Goal: Task Accomplishment & Management: Use online tool/utility

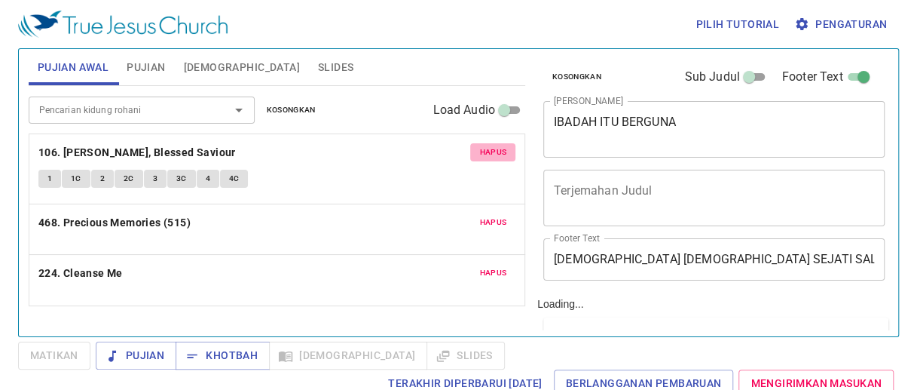
click at [495, 148] on span "Hapus" at bounding box center [492, 152] width 27 height 14
click at [495, 216] on span "Hapus" at bounding box center [492, 223] width 27 height 14
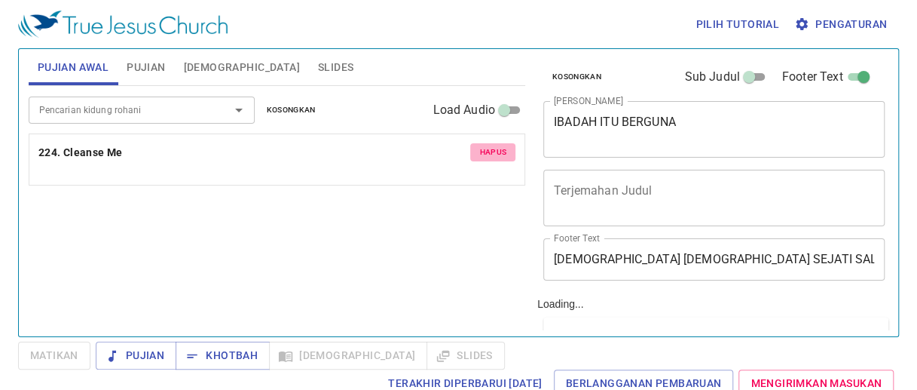
click at [495, 148] on span "Hapus" at bounding box center [492, 152] width 27 height 14
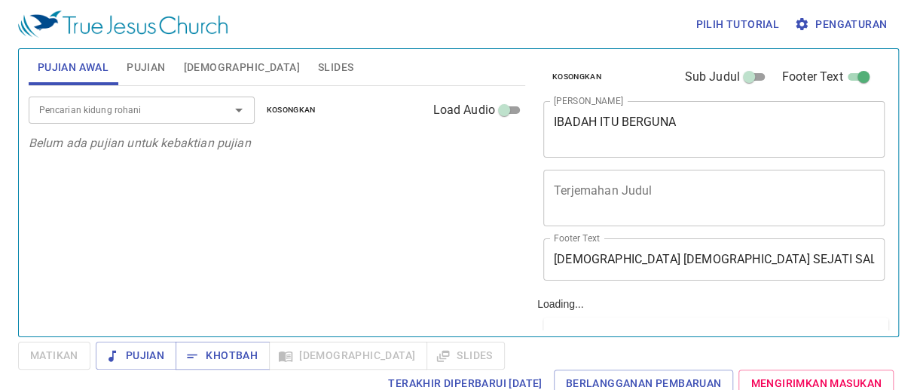
click at [495, 148] on p "Belum ada pujian untuk kebaktian pujian" at bounding box center [277, 143] width 497 height 18
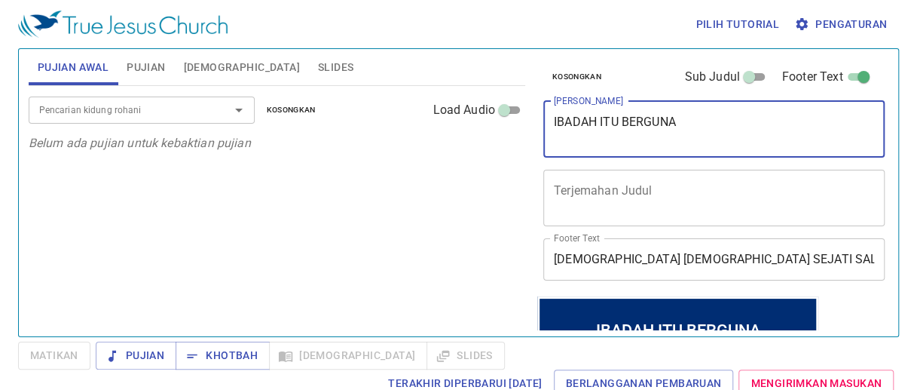
click at [694, 136] on textarea "IBADAH ITU BERGUNA" at bounding box center [714, 129] width 320 height 29
type textarea "I"
click at [553, 123] on div "Mengejar Kesuksesan Rohani" x Judul Khotbah" at bounding box center [713, 129] width 341 height 57
type textarea ""Mengejar Kesuksesan Rohani""
click at [142, 71] on span "Pujian" at bounding box center [146, 67] width 38 height 19
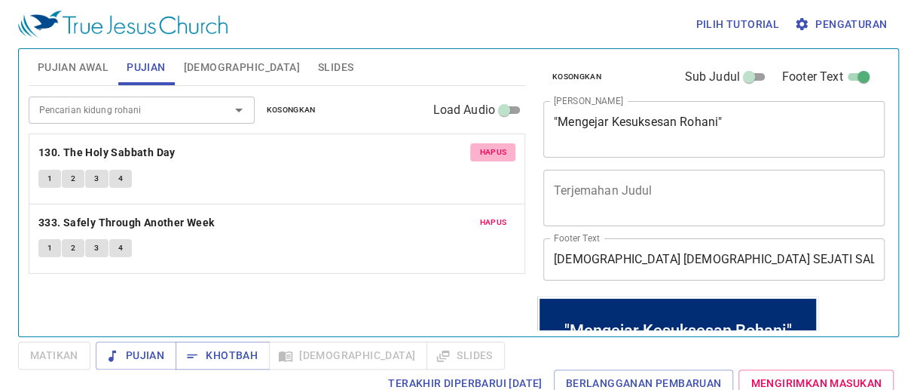
click at [495, 151] on span "Hapus" at bounding box center [492, 152] width 27 height 14
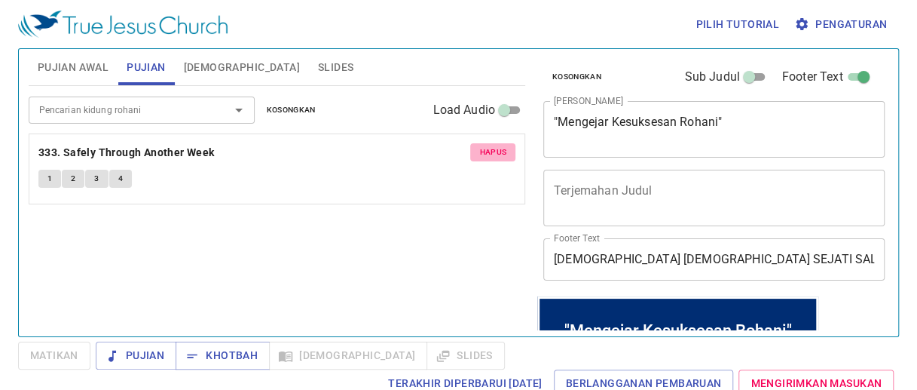
click at [495, 151] on span "Hapus" at bounding box center [492, 152] width 27 height 14
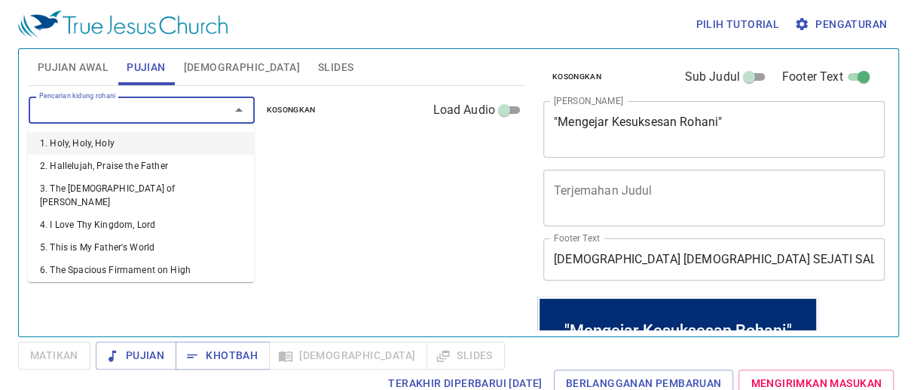
click at [128, 108] on input "Pencarian kidung rohani" at bounding box center [119, 109] width 173 height 17
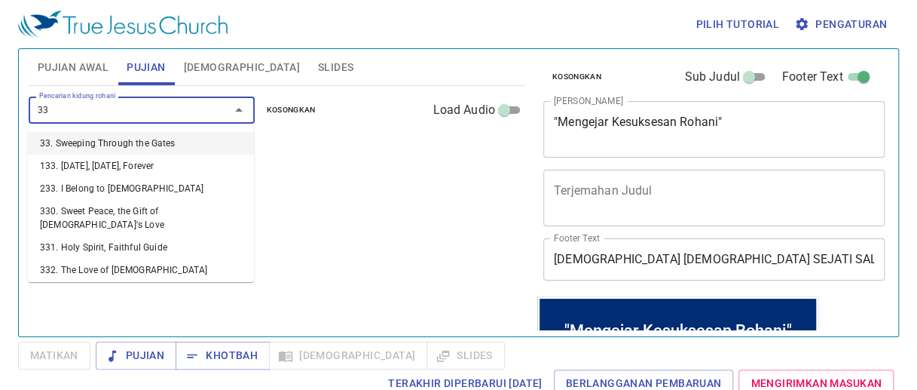
type input "333"
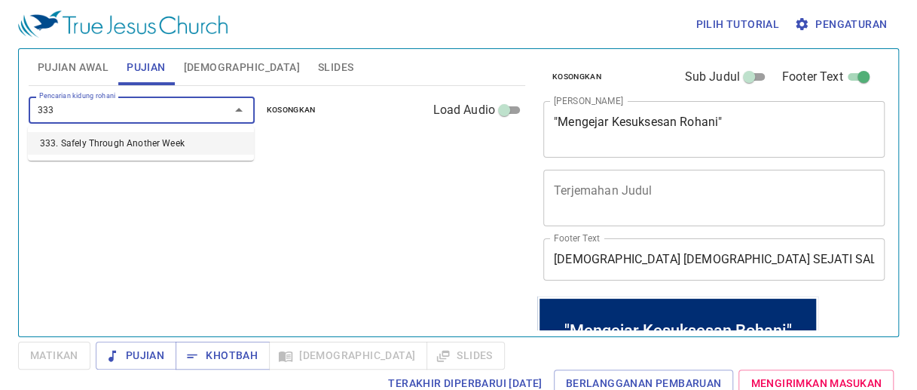
click at [121, 135] on li "333. Safely Through Another Week" at bounding box center [141, 143] width 226 height 23
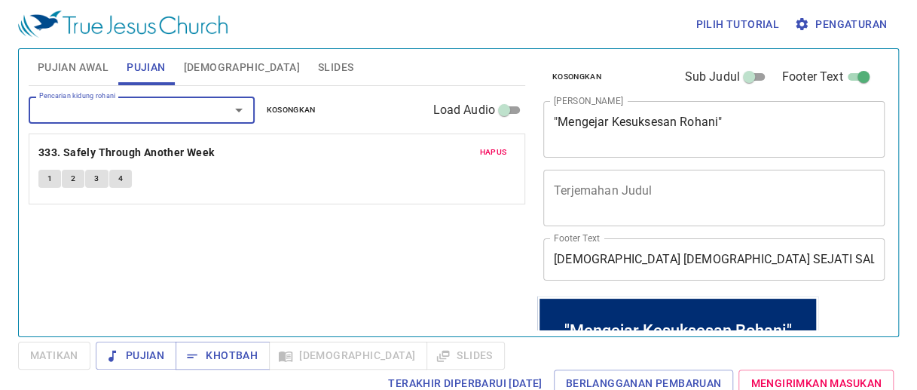
click at [113, 120] on div "Pencarian kidung rohani" at bounding box center [142, 109] width 226 height 26
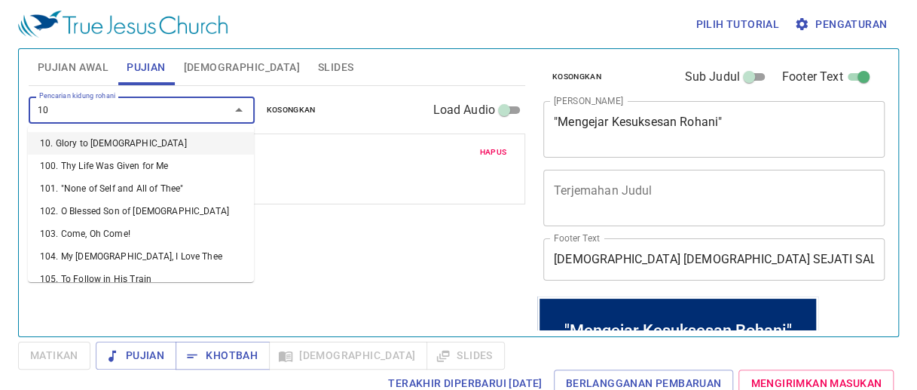
type input "103"
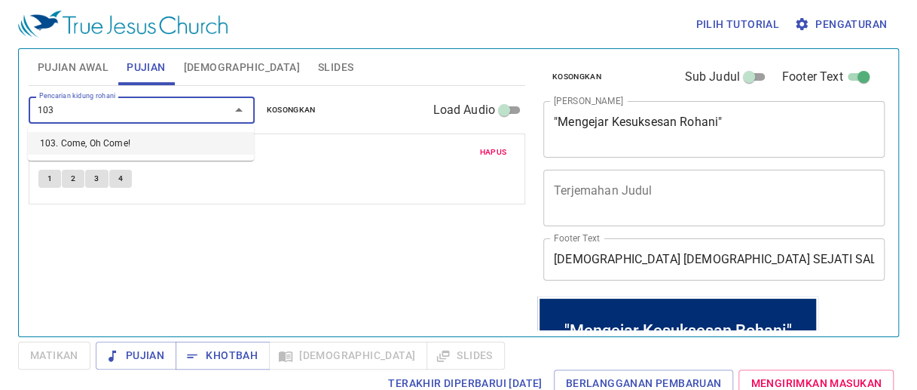
click at [110, 145] on li "103. Come, Oh Come!" at bounding box center [141, 143] width 226 height 23
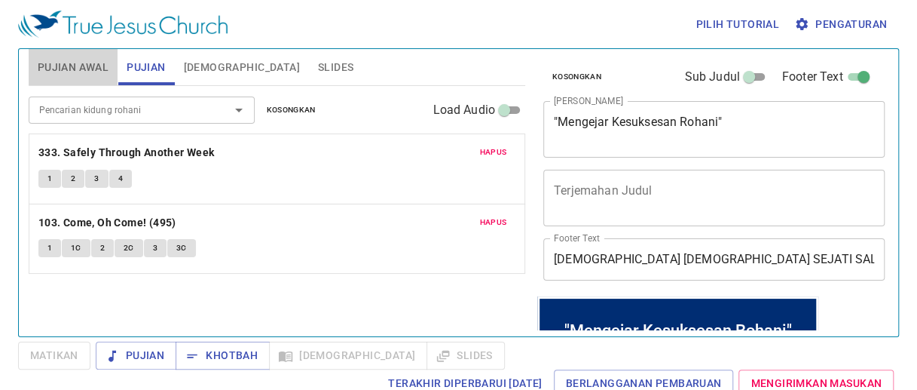
click at [87, 67] on span "Pujian Awal" at bounding box center [73, 67] width 71 height 19
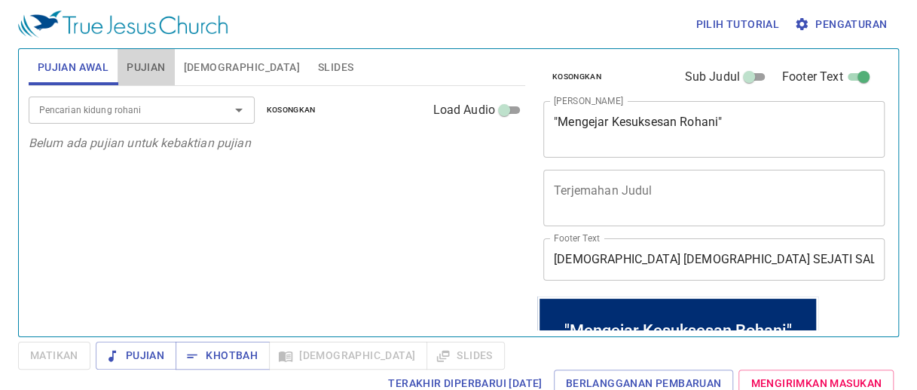
click at [144, 67] on span "Pujian" at bounding box center [146, 67] width 38 height 19
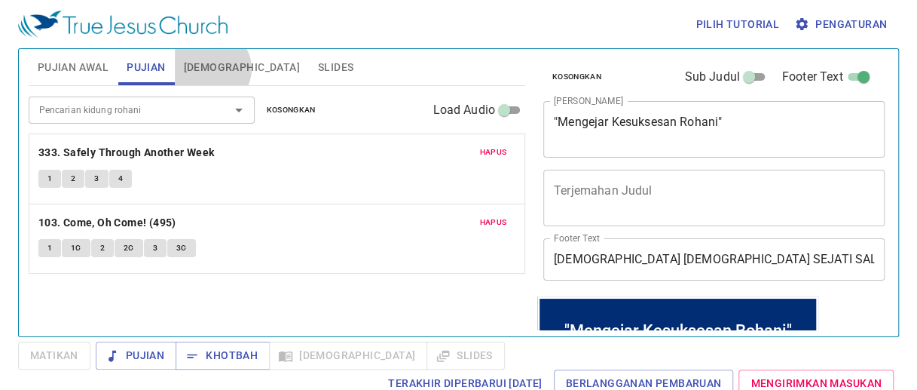
click at [210, 69] on span "Alkitab" at bounding box center [242, 67] width 116 height 19
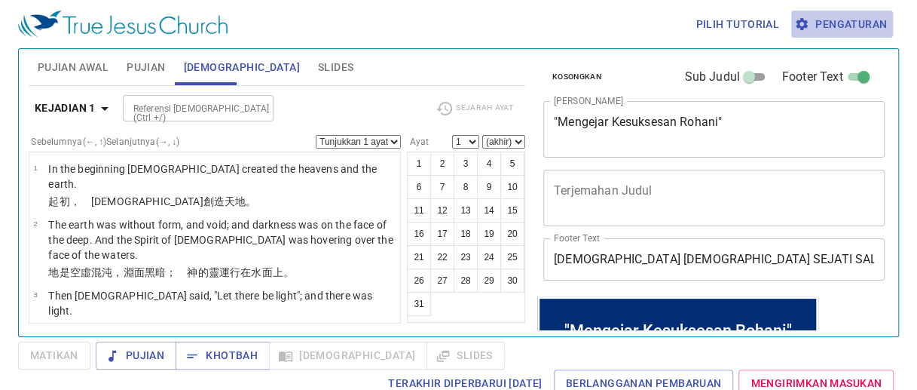
click at [852, 26] on span "Pengaturan" at bounding box center [842, 24] width 90 height 19
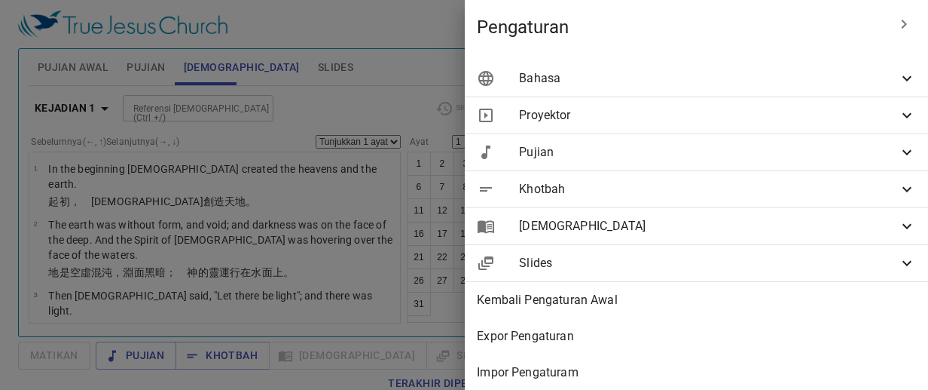
click at [867, 81] on span "Bahasa" at bounding box center [708, 78] width 379 height 18
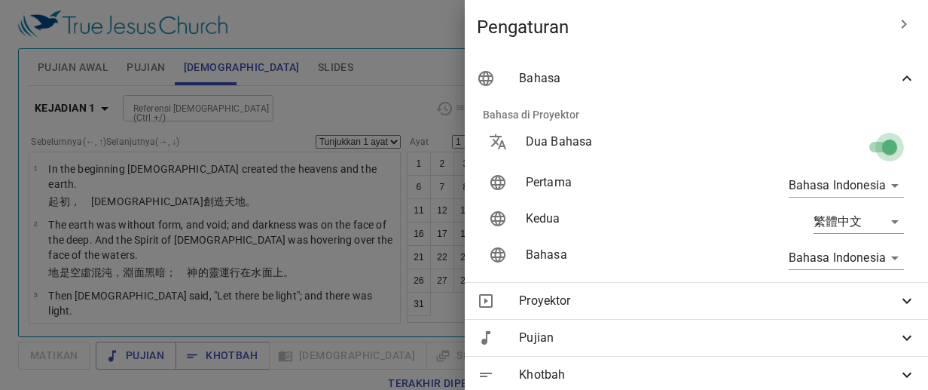
click at [871, 138] on input "checkbox" at bounding box center [890, 150] width 86 height 29
checkbox input "false"
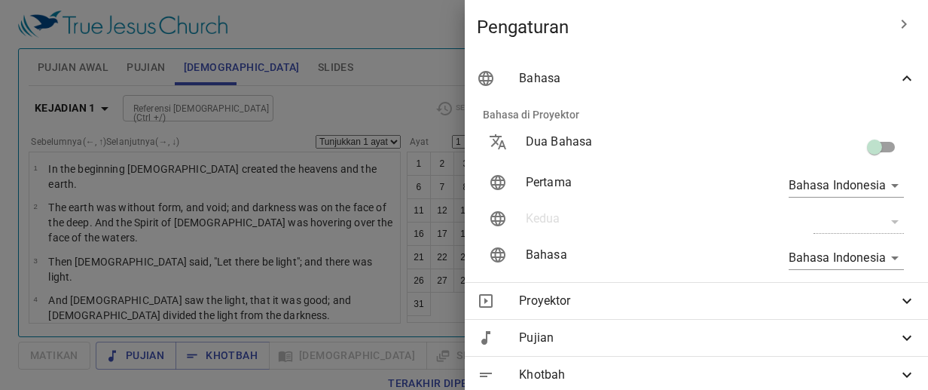
click at [404, 29] on div at bounding box center [464, 195] width 928 height 390
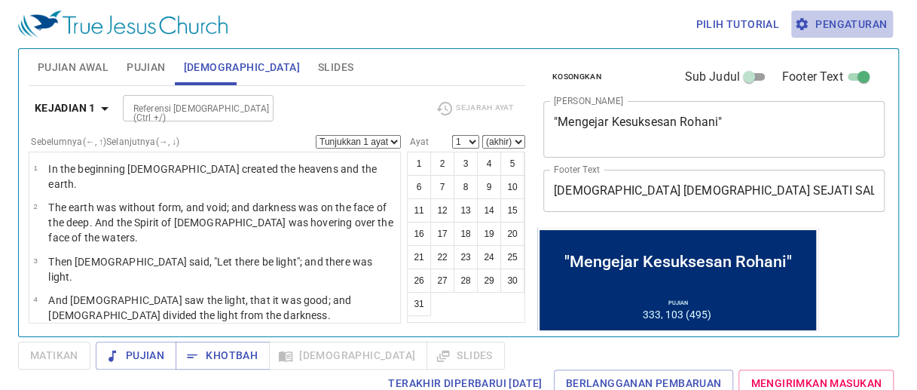
click at [861, 25] on span "Pengaturan" at bounding box center [842, 24] width 90 height 19
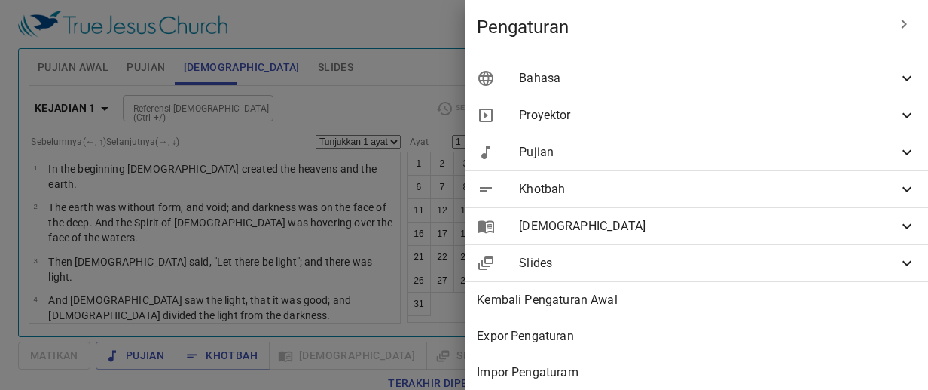
click at [867, 82] on span "Bahasa" at bounding box center [708, 78] width 379 height 18
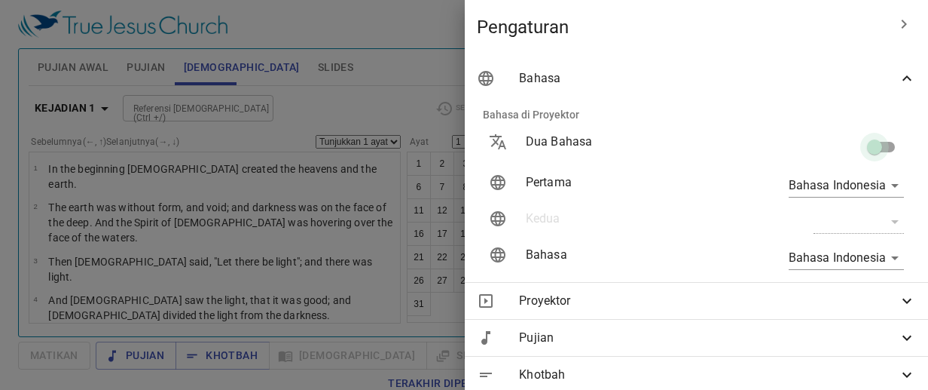
click at [865, 150] on input "checkbox" at bounding box center [875, 150] width 86 height 29
checkbox input "true"
type input "en"
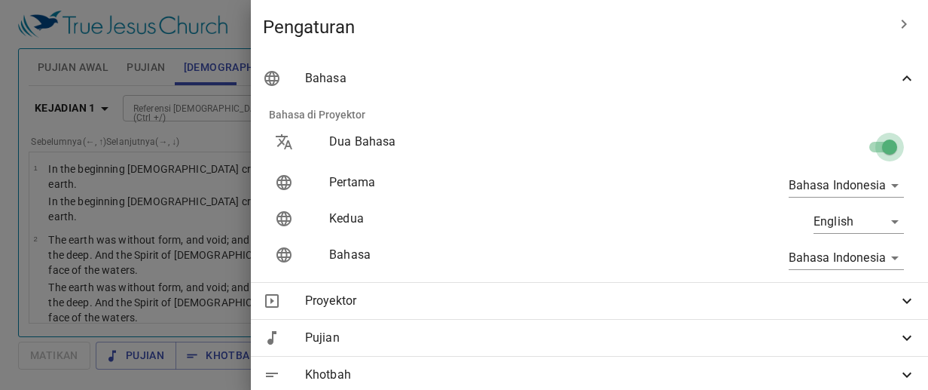
click at [865, 140] on input "checkbox" at bounding box center [890, 150] width 86 height 29
checkbox input "false"
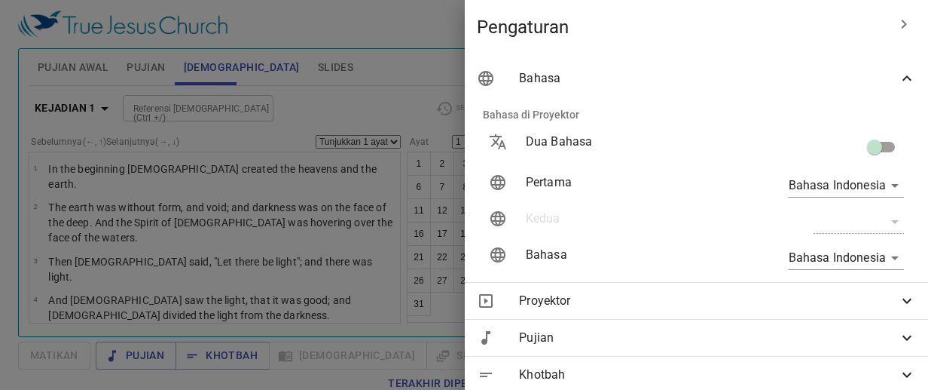
click at [885, 87] on div "Bahasa" at bounding box center [696, 78] width 463 height 36
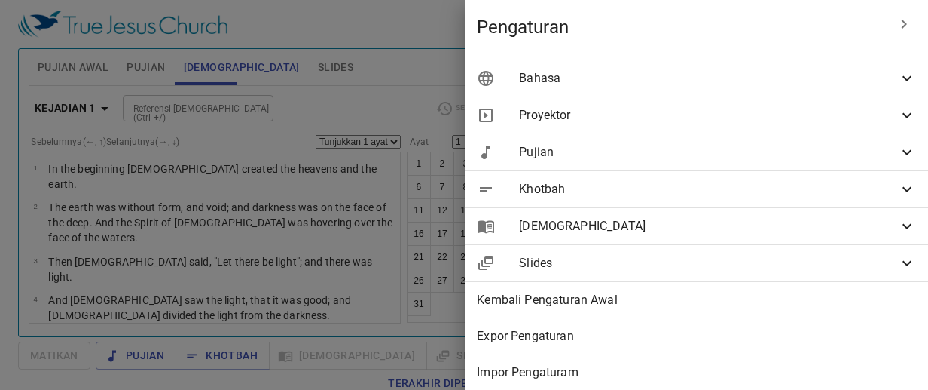
click at [898, 84] on icon at bounding box center [907, 78] width 18 height 18
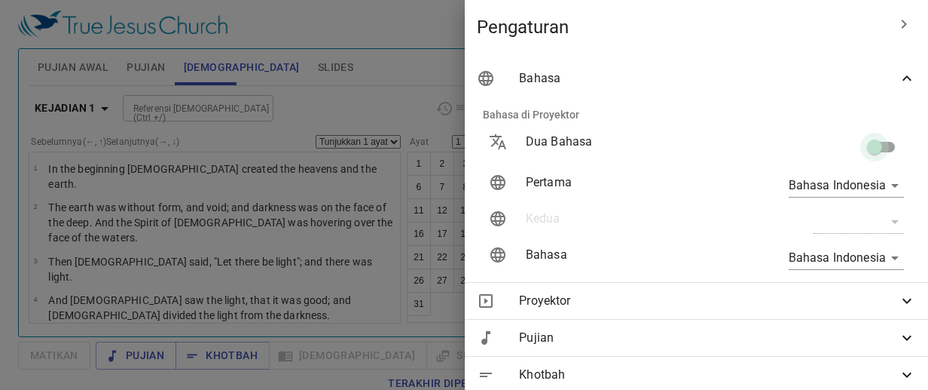
click at [860, 150] on input "checkbox" at bounding box center [875, 150] width 86 height 29
checkbox input "true"
type input "en"
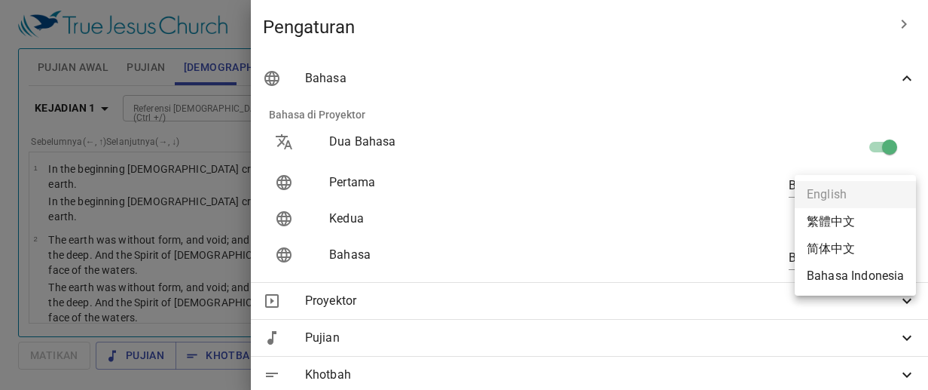
click at [873, 219] on body "Pilih tutorial Pengaturan Pujian Awal Pujian Alkitab Slides Pencarian kidung ro…" at bounding box center [464, 195] width 928 height 390
click at [858, 269] on li "Bahasa Indonesia" at bounding box center [855, 275] width 121 height 27
type input "en"
type input "id"
type input "tb"
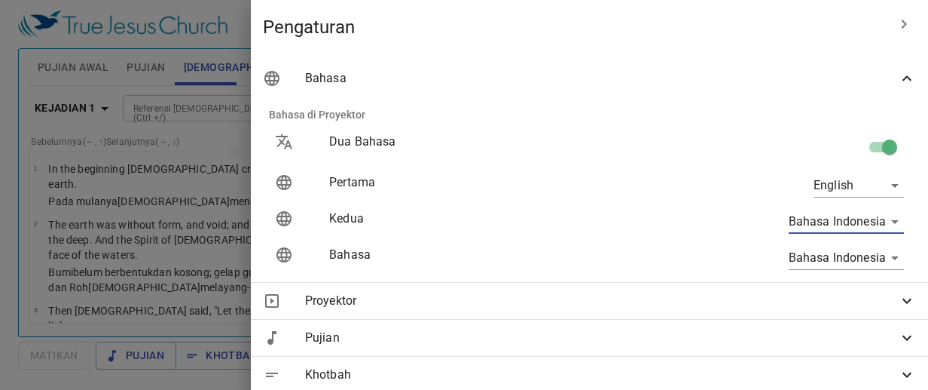
click at [870, 255] on body "Pilih tutorial Pengaturan Pujian Awal Pujian Alkitab Slides Pencarian kidung ro…" at bounding box center [464, 195] width 928 height 390
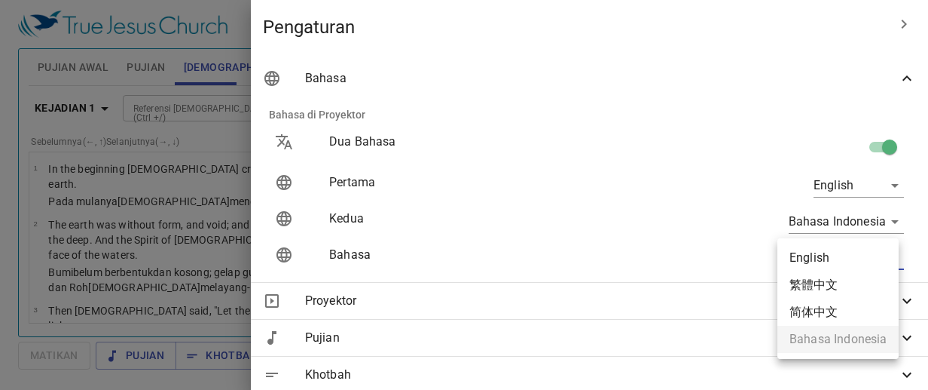
click at [833, 338] on ul "English 繁體中文 简体中文 Bahasa Indonesia" at bounding box center [838, 298] width 121 height 121
click at [868, 145] on div at bounding box center [464, 195] width 928 height 390
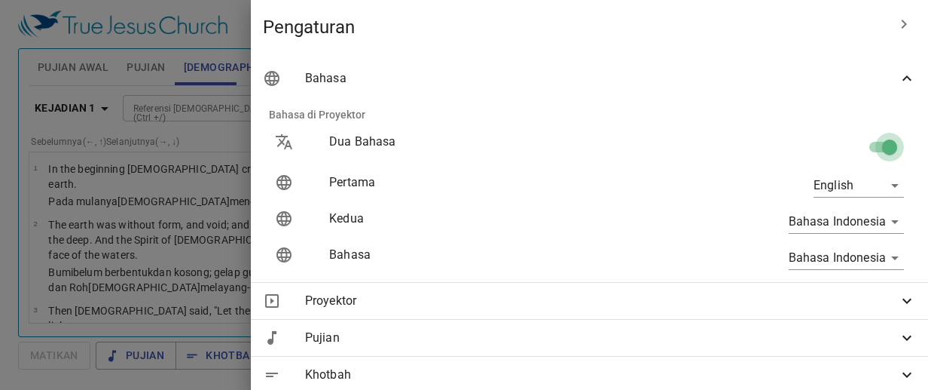
click at [876, 141] on input "checkbox" at bounding box center [890, 150] width 86 height 29
checkbox input "false"
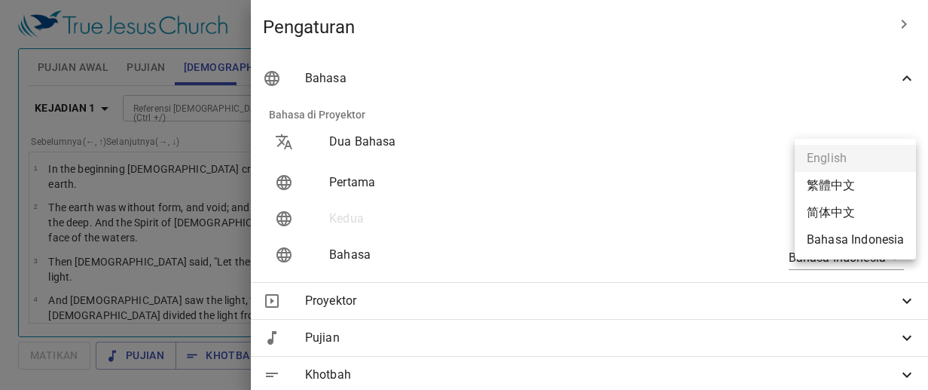
click at [881, 189] on body "Pilih tutorial Pengaturan Pujian Awal Pujian Alkitab Slides Pencarian kidung ro…" at bounding box center [464, 195] width 928 height 390
click at [856, 244] on li "Bahasa Indonesia" at bounding box center [855, 239] width 121 height 27
type input "id"
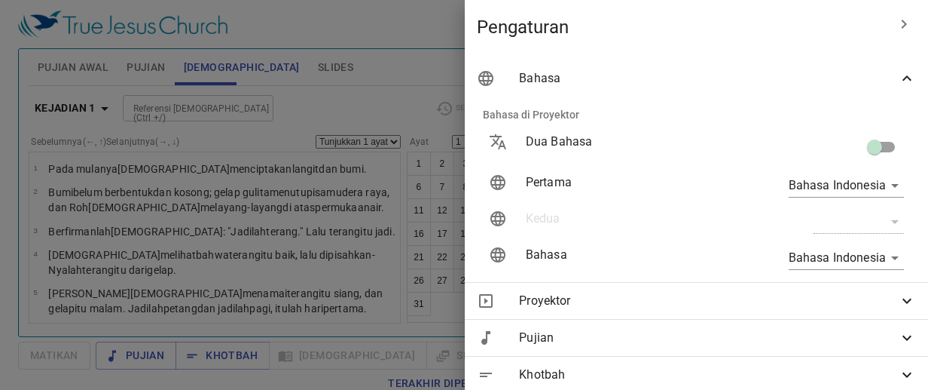
click at [402, 31] on div at bounding box center [464, 195] width 928 height 390
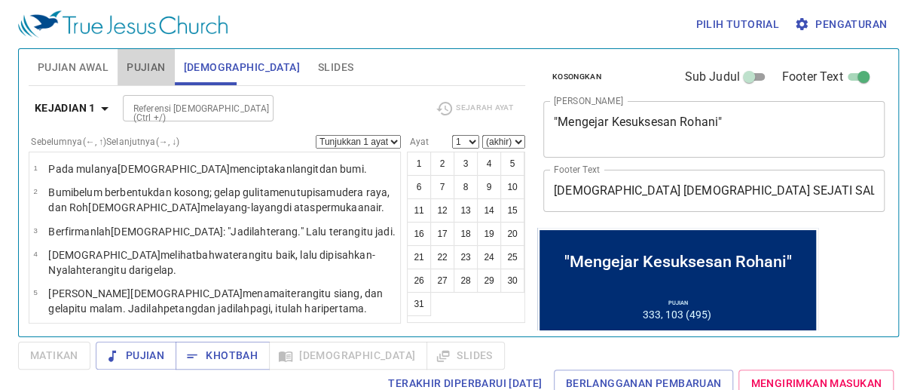
click at [136, 69] on span "Pujian" at bounding box center [146, 67] width 38 height 19
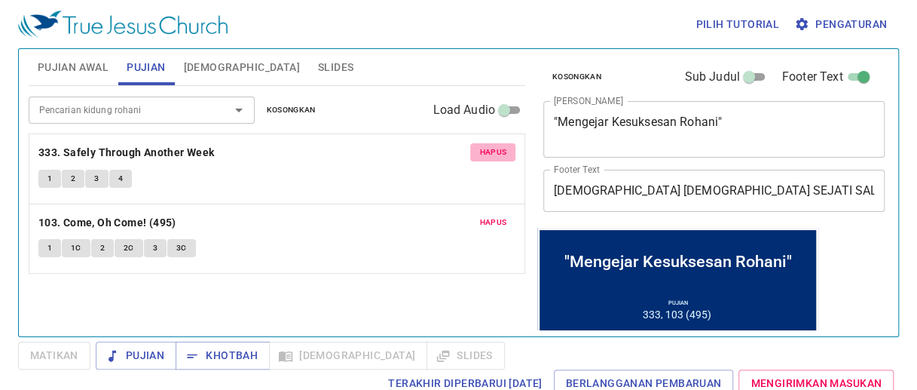
click at [494, 150] on span "Hapus" at bounding box center [492, 152] width 27 height 14
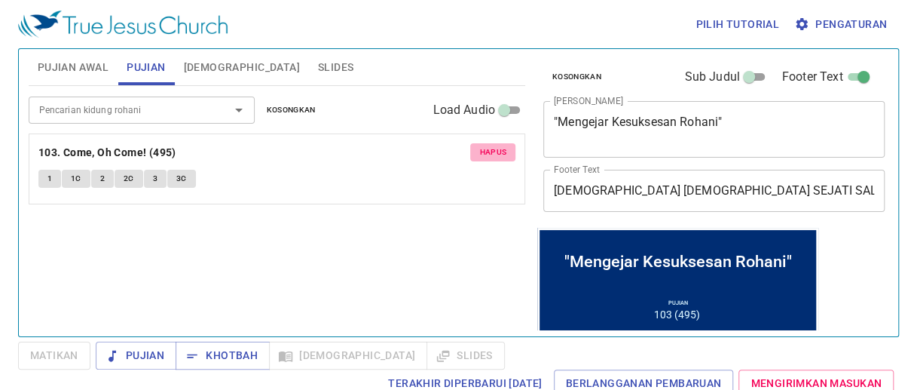
click at [494, 150] on span "Hapus" at bounding box center [492, 152] width 27 height 14
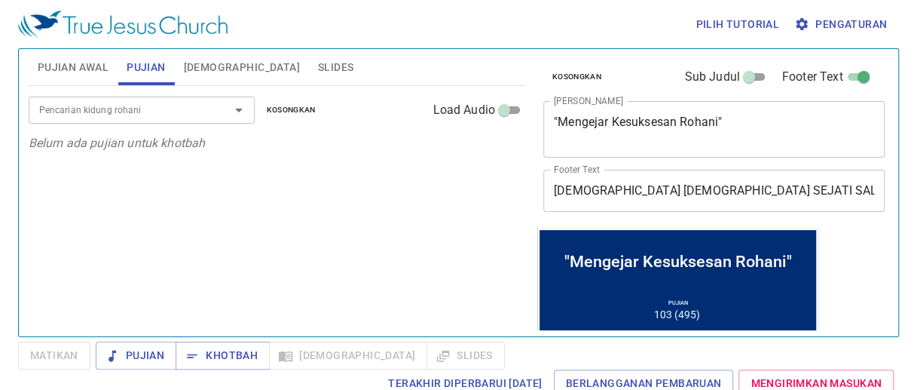
click at [494, 150] on p "Belum ada pujian untuk khotbah" at bounding box center [277, 143] width 497 height 18
click at [205, 75] on span "[DEMOGRAPHIC_DATA]" at bounding box center [242, 67] width 116 height 19
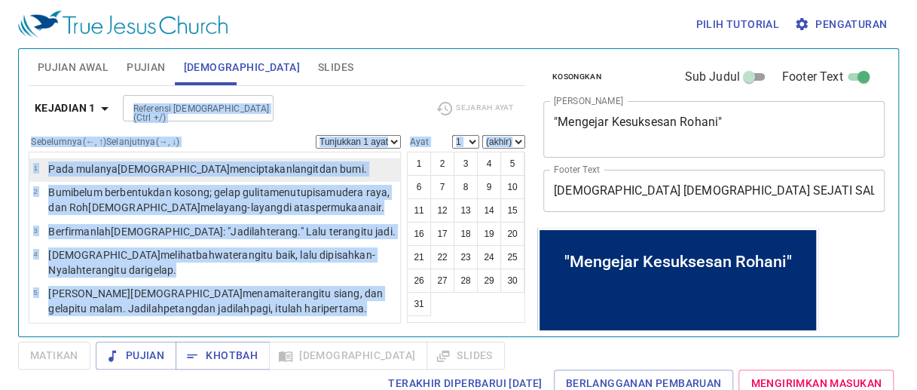
click at [230, 164] on wh430 "menciptakan langit dan bumi ." at bounding box center [298, 169] width 137 height 12
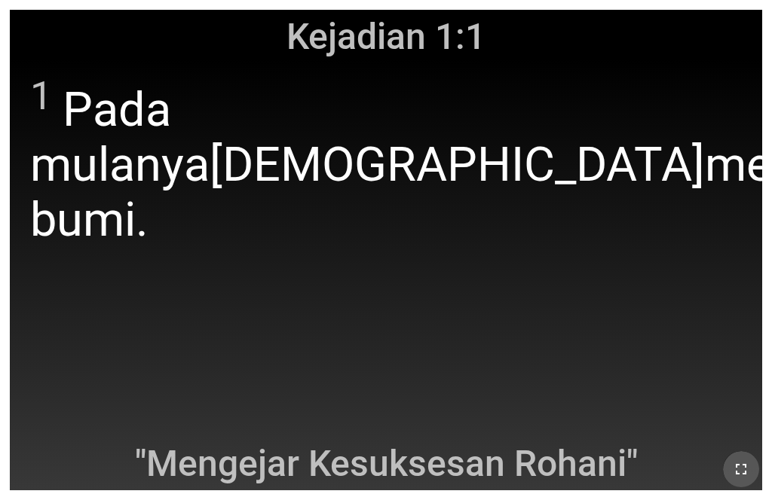
click at [603, 453] on button "button" at bounding box center [741, 469] width 36 height 36
